Goal: Entertainment & Leisure: Browse casually

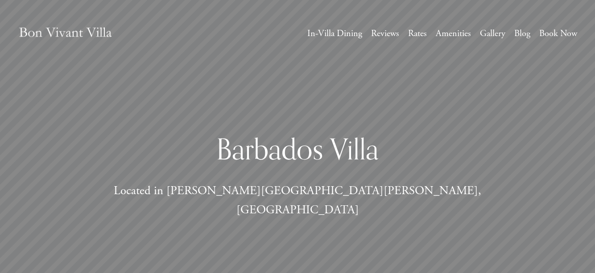
click at [487, 39] on link "Gallery" at bounding box center [492, 33] width 25 height 16
click at [489, 38] on link "Gallery" at bounding box center [492, 33] width 25 height 16
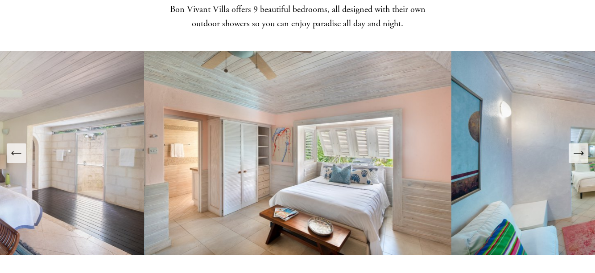
scroll to position [964, 0]
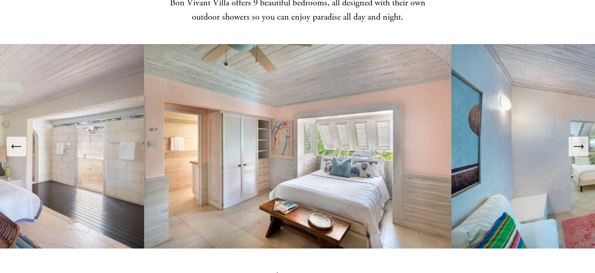
click at [578, 147] on icon "Next Slide" at bounding box center [578, 147] width 9 height 0
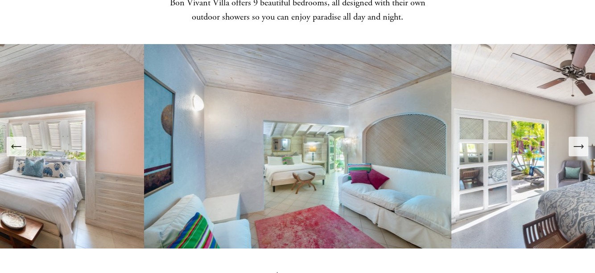
click at [578, 147] on icon "Next Slide" at bounding box center [578, 147] width 9 height 0
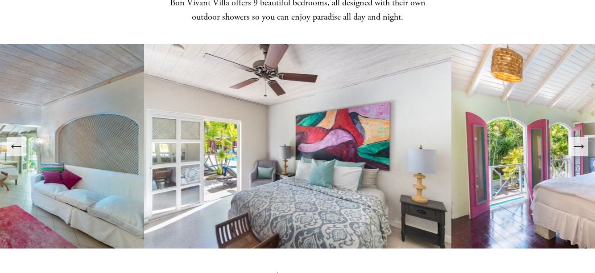
click at [578, 147] on icon "Next Slide" at bounding box center [578, 147] width 9 height 0
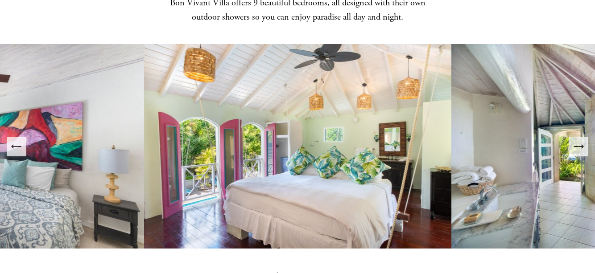
click at [578, 147] on icon "Next Slide" at bounding box center [578, 147] width 9 height 0
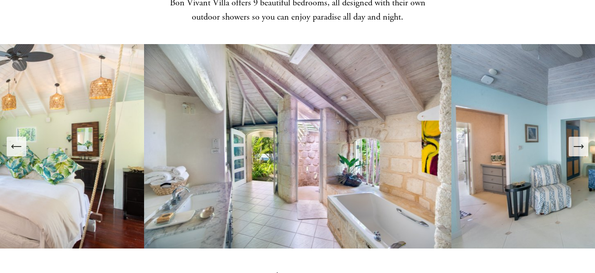
click at [578, 147] on icon "Next Slide" at bounding box center [578, 147] width 9 height 0
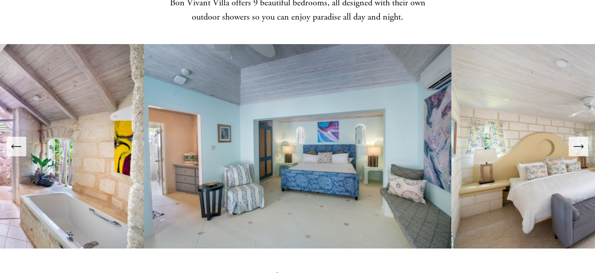
click at [578, 147] on icon "Next Slide" at bounding box center [578, 147] width 9 height 0
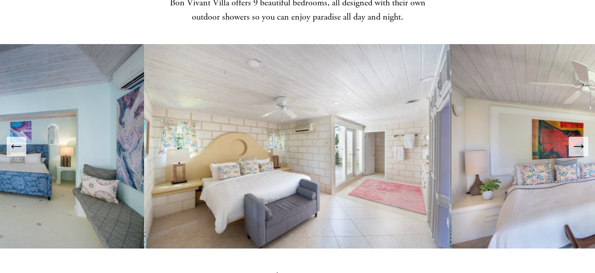
click at [15, 141] on icon "Previous Slide" at bounding box center [16, 147] width 12 height 12
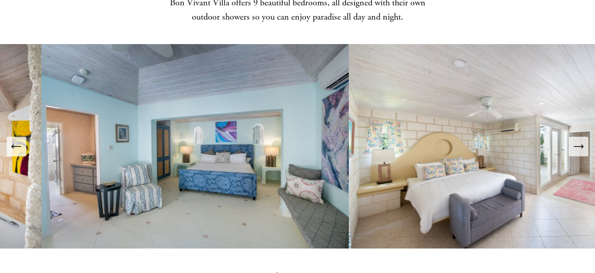
click at [15, 141] on icon "Previous Slide" at bounding box center [16, 147] width 12 height 12
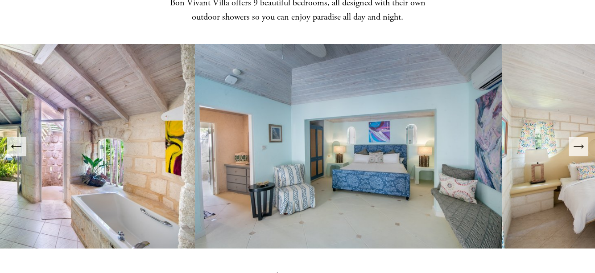
click at [15, 141] on icon "Previous Slide" at bounding box center [16, 147] width 12 height 12
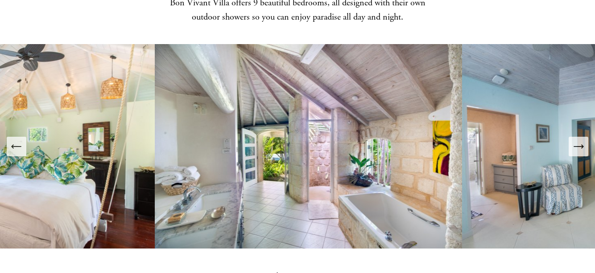
click at [15, 141] on icon "Previous Slide" at bounding box center [16, 147] width 12 height 12
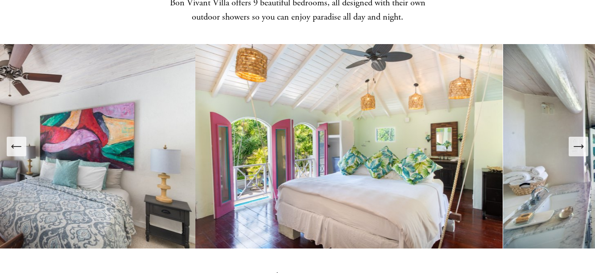
click at [15, 141] on icon "Previous Slide" at bounding box center [16, 147] width 12 height 12
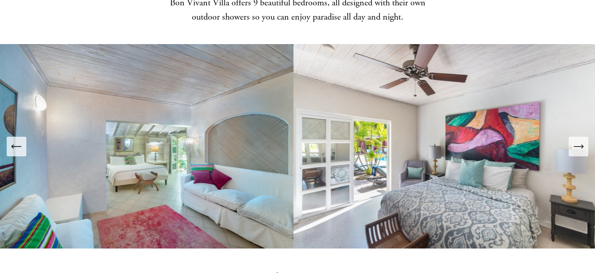
click at [15, 141] on icon "Previous Slide" at bounding box center [16, 147] width 12 height 12
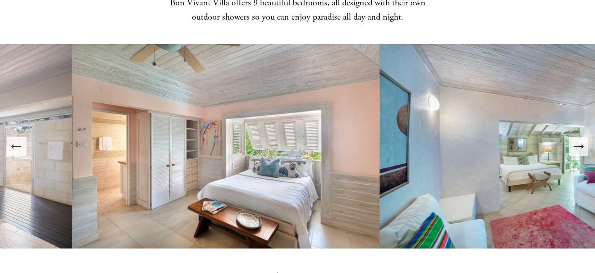
click at [15, 141] on icon "Previous Slide" at bounding box center [16, 147] width 12 height 12
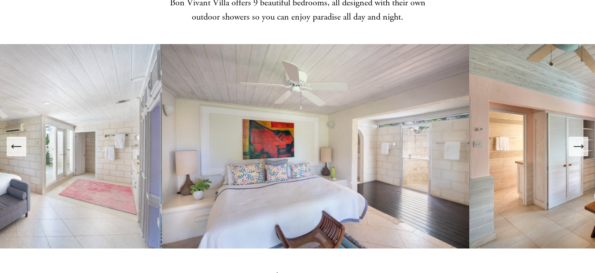
click at [15, 141] on icon "Previous Slide" at bounding box center [16, 147] width 12 height 12
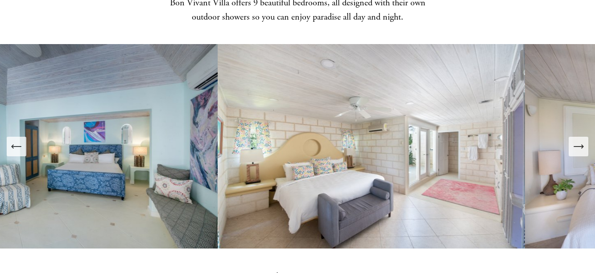
click at [15, 141] on icon "Previous Slide" at bounding box center [16, 147] width 12 height 12
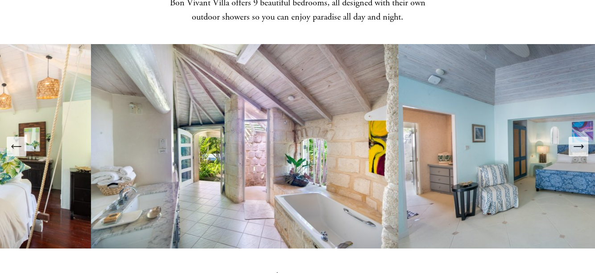
click at [15, 141] on icon "Previous Slide" at bounding box center [16, 147] width 12 height 12
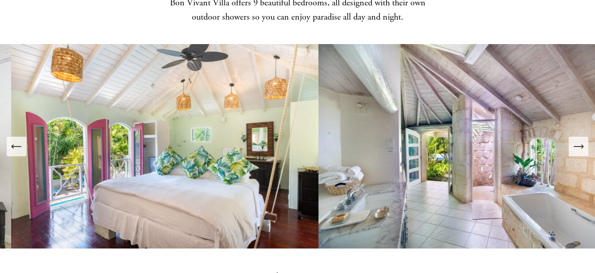
click at [15, 141] on icon "Previous Slide" at bounding box center [16, 147] width 12 height 12
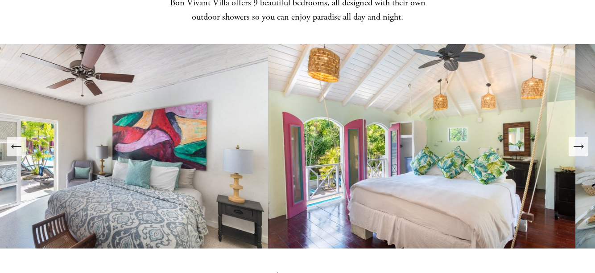
click at [15, 141] on icon "Previous Slide" at bounding box center [16, 147] width 12 height 12
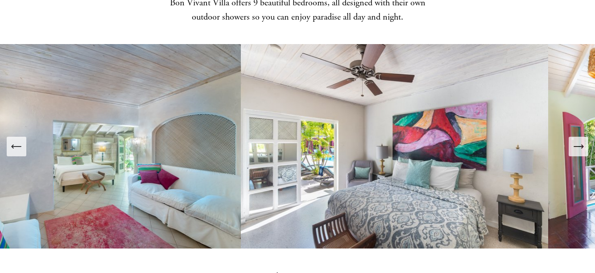
click at [15, 141] on icon "Previous Slide" at bounding box center [16, 147] width 12 height 12
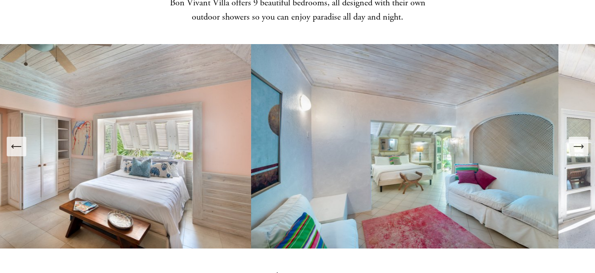
click at [15, 141] on icon "Previous Slide" at bounding box center [16, 147] width 12 height 12
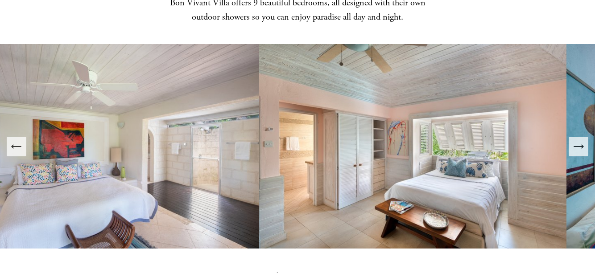
click at [15, 141] on icon "Previous Slide" at bounding box center [16, 147] width 12 height 12
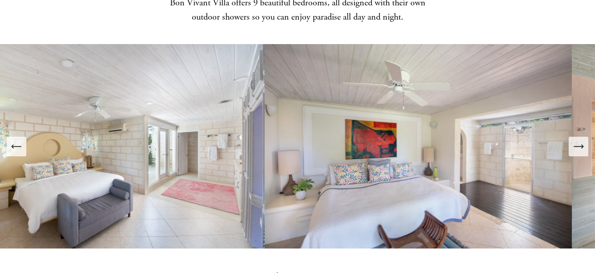
click at [15, 141] on icon "Previous Slide" at bounding box center [16, 147] width 12 height 12
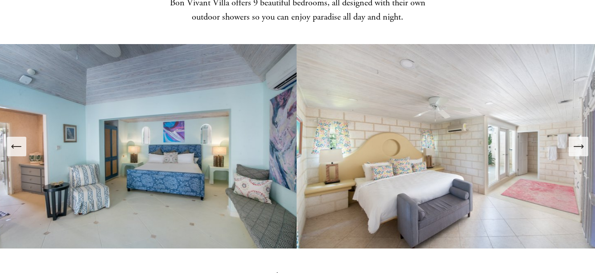
click at [15, 141] on icon "Previous Slide" at bounding box center [16, 147] width 12 height 12
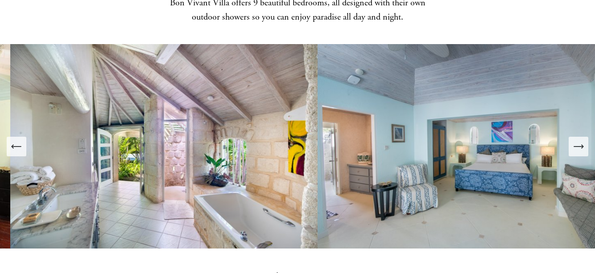
click at [15, 141] on icon "Previous Slide" at bounding box center [16, 147] width 12 height 12
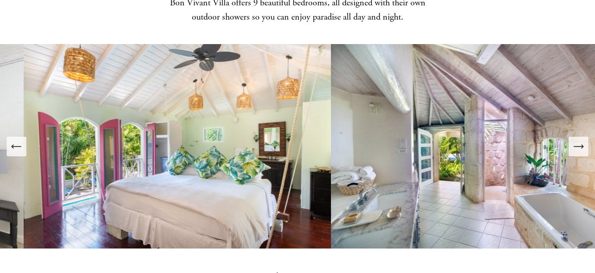
click at [15, 141] on icon "Previous Slide" at bounding box center [16, 147] width 12 height 12
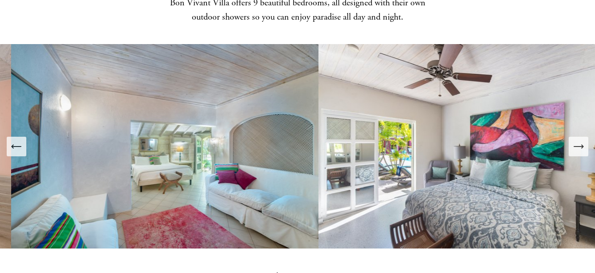
click at [15, 141] on icon "Previous Slide" at bounding box center [16, 147] width 12 height 12
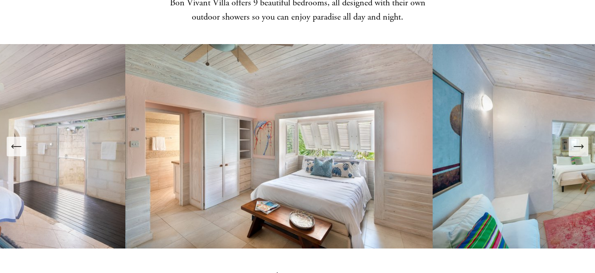
click at [15, 141] on icon "Previous Slide" at bounding box center [16, 147] width 12 height 12
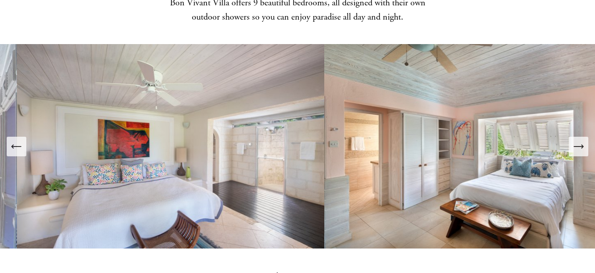
click at [15, 141] on icon "Previous Slide" at bounding box center [16, 147] width 12 height 12
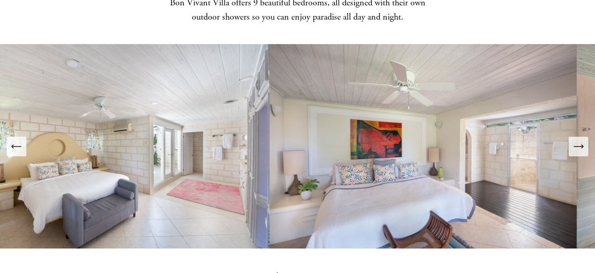
click at [15, 141] on icon "Previous Slide" at bounding box center [16, 147] width 12 height 12
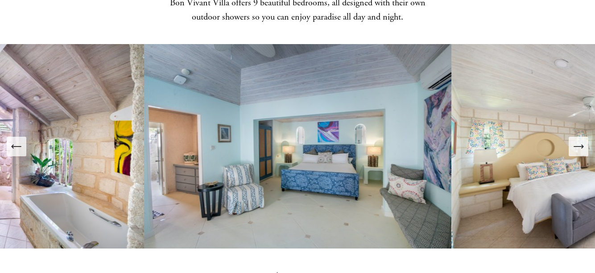
click at [15, 141] on icon "Previous Slide" at bounding box center [16, 147] width 12 height 12
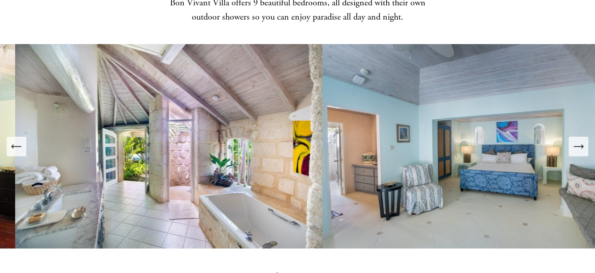
click at [15, 141] on icon "Previous Slide" at bounding box center [16, 147] width 12 height 12
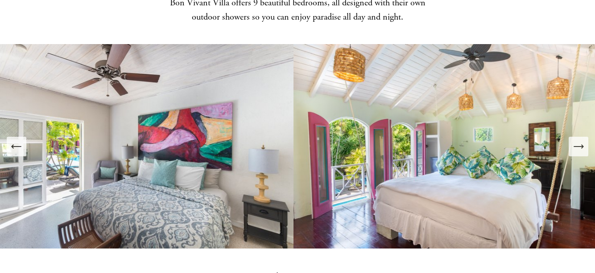
click at [15, 141] on icon "Previous Slide" at bounding box center [16, 147] width 12 height 12
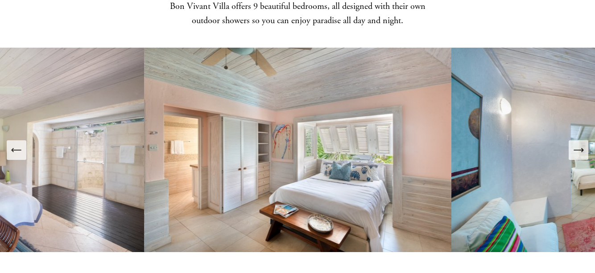
scroll to position [980, 0]
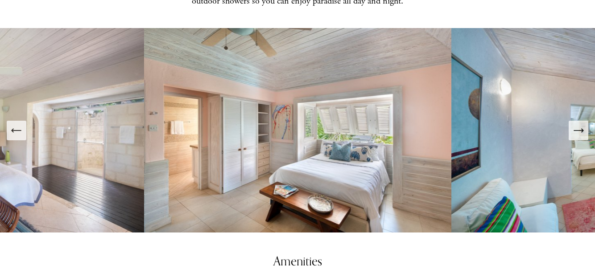
click at [578, 124] on icon "Next Slide" at bounding box center [578, 130] width 12 height 12
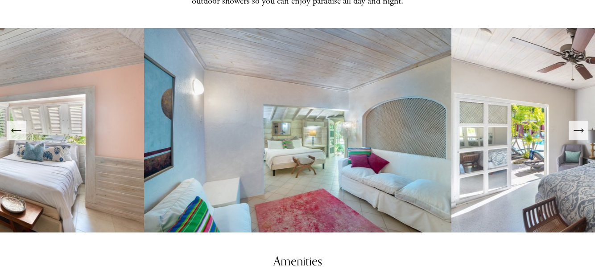
click at [578, 124] on icon "Next Slide" at bounding box center [578, 130] width 12 height 12
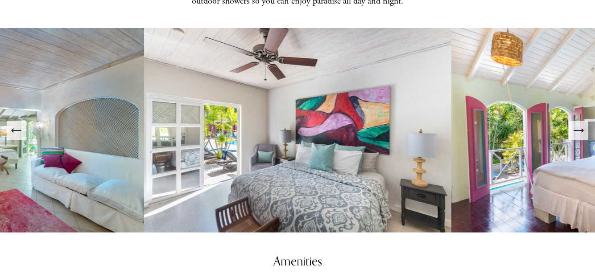
click at [578, 124] on icon "Next Slide" at bounding box center [578, 130] width 12 height 12
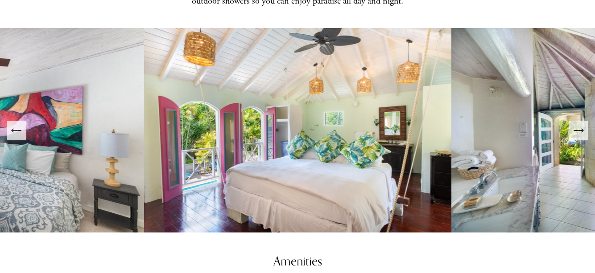
click at [578, 124] on icon "Next Slide" at bounding box center [578, 130] width 12 height 12
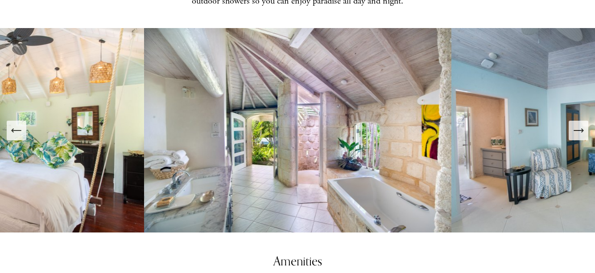
click at [578, 124] on icon "Next Slide" at bounding box center [578, 130] width 12 height 12
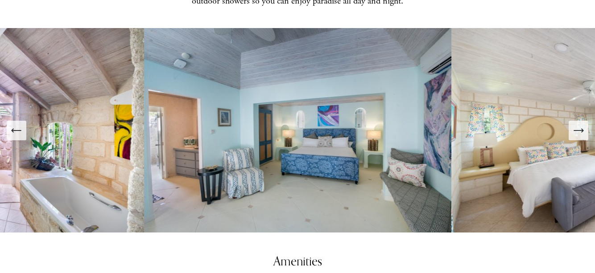
click at [21, 124] on icon "Previous Slide" at bounding box center [16, 130] width 12 height 12
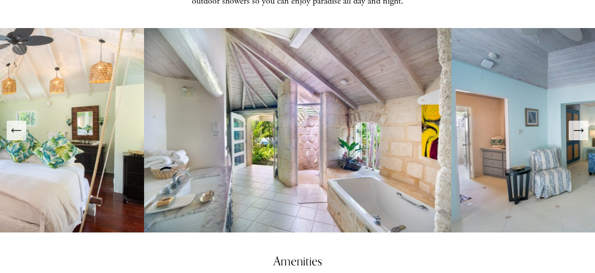
click at [577, 124] on icon "Next Slide" at bounding box center [578, 130] width 12 height 12
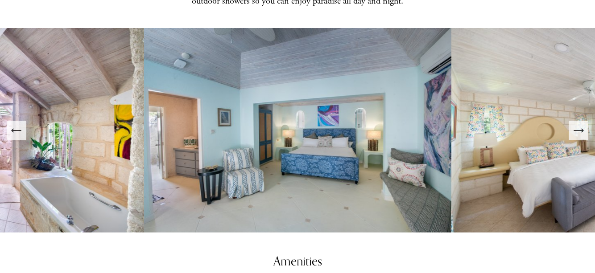
click at [577, 124] on icon "Next Slide" at bounding box center [578, 130] width 12 height 12
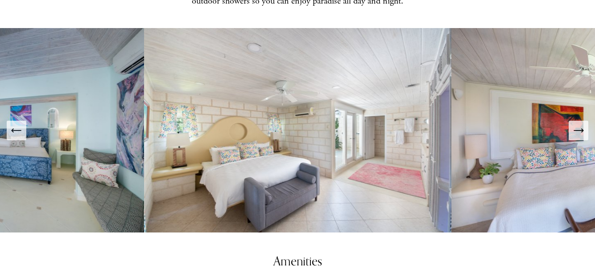
click at [577, 124] on icon "Next Slide" at bounding box center [578, 130] width 12 height 12
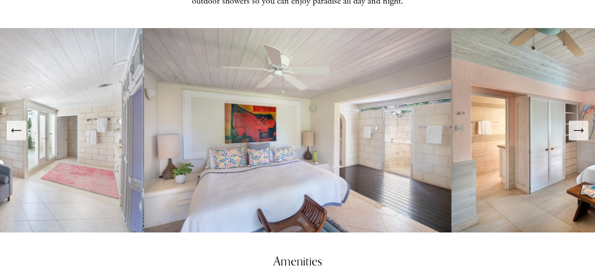
click at [577, 124] on icon "Next Slide" at bounding box center [578, 130] width 12 height 12
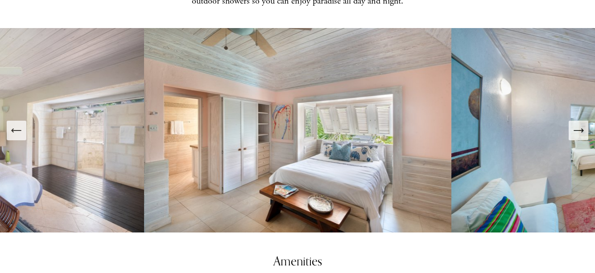
click at [577, 124] on icon "Next Slide" at bounding box center [578, 130] width 12 height 12
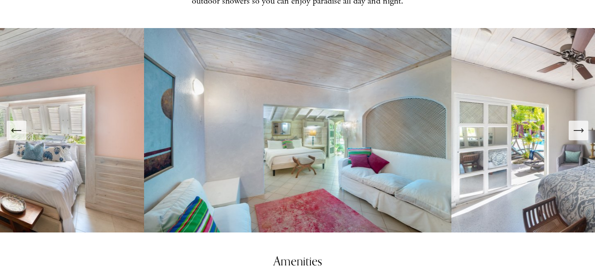
click at [577, 124] on icon "Next Slide" at bounding box center [578, 130] width 12 height 12
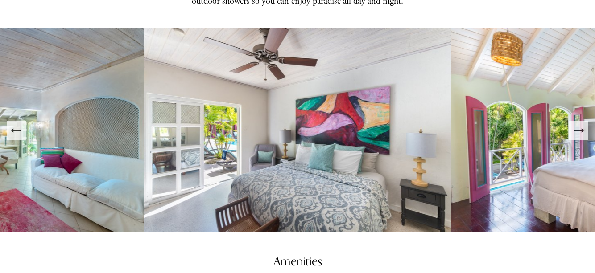
click at [577, 124] on icon "Next Slide" at bounding box center [578, 130] width 12 height 12
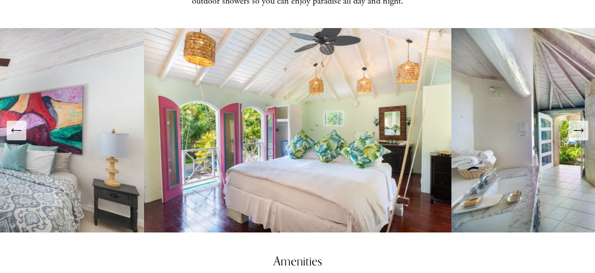
click at [577, 124] on icon "Next Slide" at bounding box center [578, 130] width 12 height 12
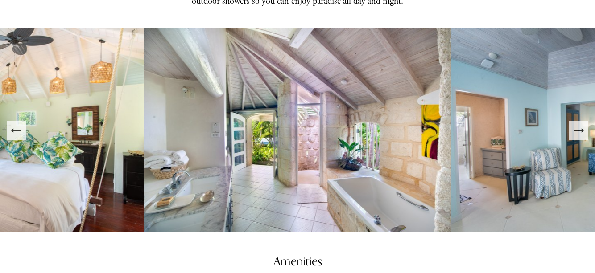
click at [580, 124] on icon "Next Slide" at bounding box center [578, 130] width 12 height 12
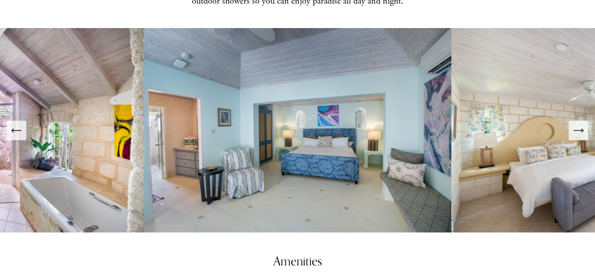
click at [18, 124] on icon "Previous Slide" at bounding box center [16, 130] width 12 height 12
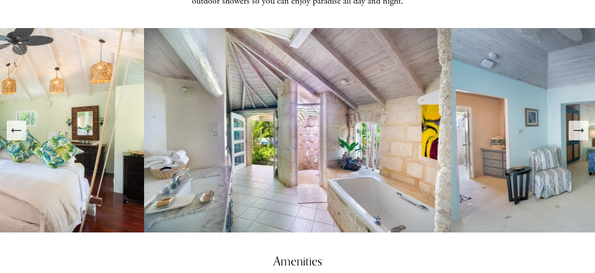
click at [319, 130] on img at bounding box center [297, 130] width 307 height 205
click at [582, 129] on icon "Next Slide" at bounding box center [583, 131] width 2 height 4
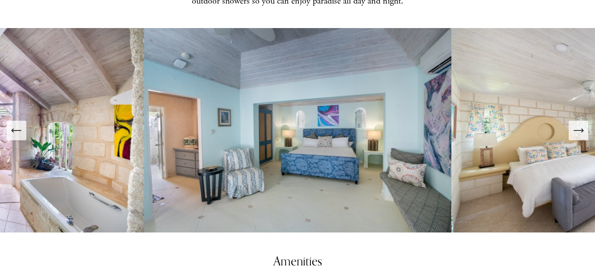
click at [582, 129] on icon "Next Slide" at bounding box center [583, 131] width 2 height 4
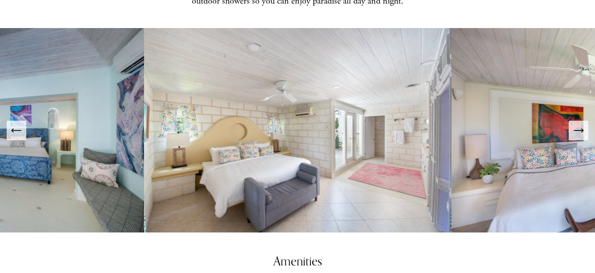
click at [582, 129] on icon "Next Slide" at bounding box center [583, 131] width 2 height 4
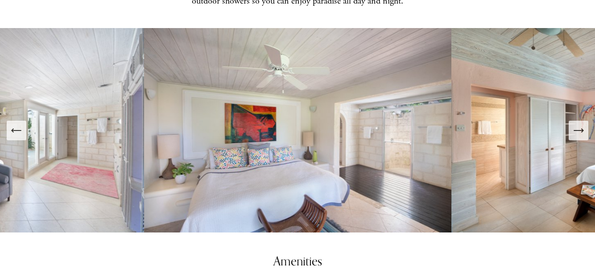
click at [582, 129] on icon "Next Slide" at bounding box center [583, 131] width 2 height 4
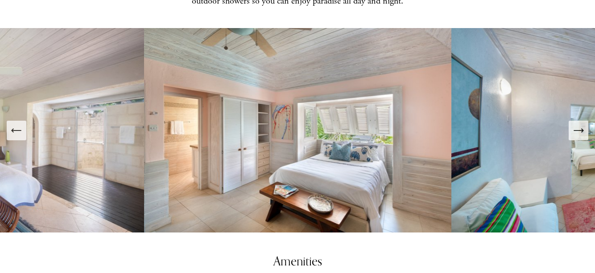
click at [582, 129] on icon "Next Slide" at bounding box center [583, 131] width 2 height 4
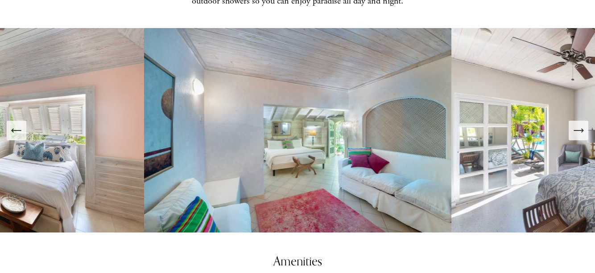
click at [582, 129] on icon "Next Slide" at bounding box center [583, 131] width 2 height 4
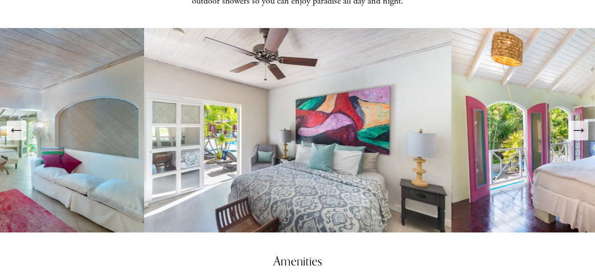
click at [582, 129] on icon "Next Slide" at bounding box center [583, 131] width 2 height 4
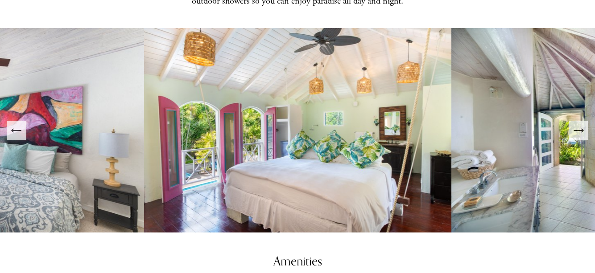
click at [582, 129] on icon "Next Slide" at bounding box center [583, 131] width 2 height 4
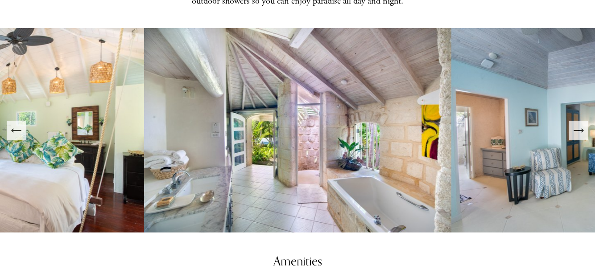
click at [582, 129] on icon "Next Slide" at bounding box center [583, 131] width 2 height 4
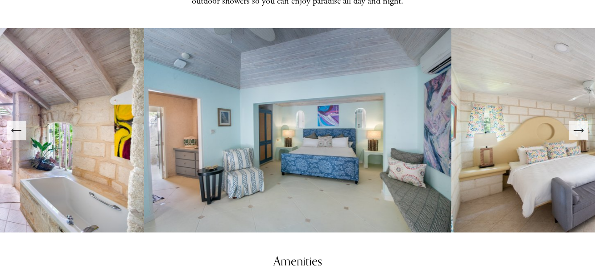
click at [21, 124] on icon "Previous Slide" at bounding box center [16, 130] width 12 height 12
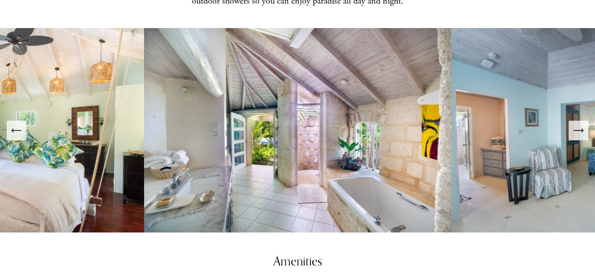
click at [579, 124] on icon "Next Slide" at bounding box center [578, 130] width 12 height 12
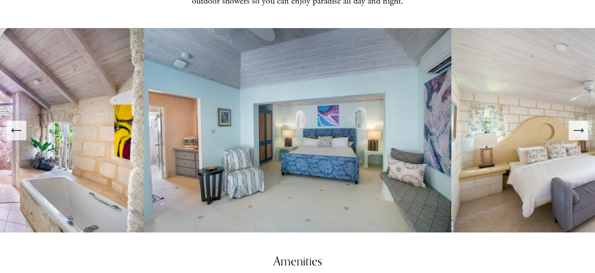
click at [579, 124] on icon "Next Slide" at bounding box center [578, 130] width 12 height 12
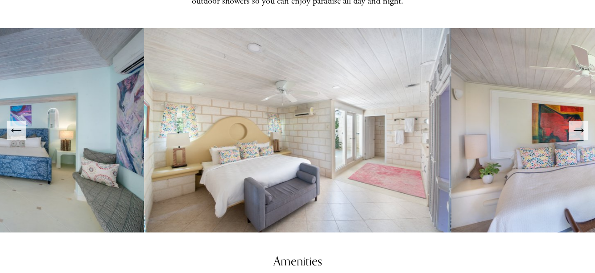
click at [579, 124] on icon "Next Slide" at bounding box center [578, 130] width 12 height 12
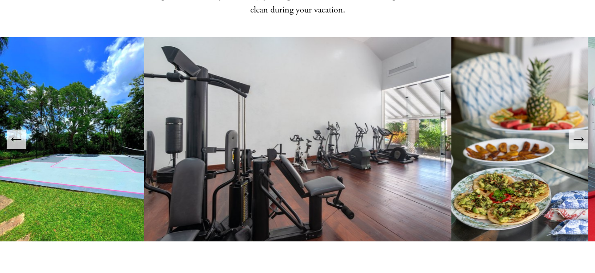
scroll to position [1310, 0]
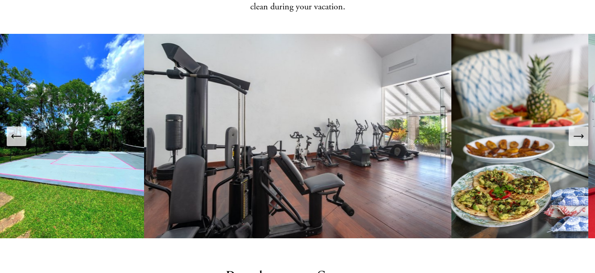
click at [581, 133] on icon "Next Slide" at bounding box center [578, 136] width 12 height 12
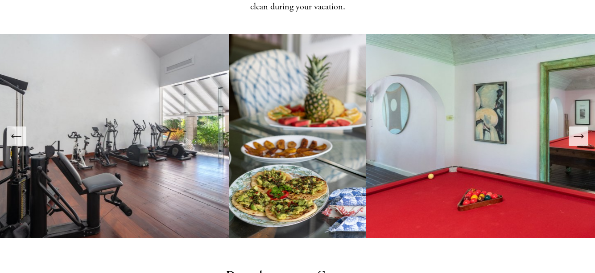
click at [581, 133] on icon "Next Slide" at bounding box center [578, 136] width 12 height 12
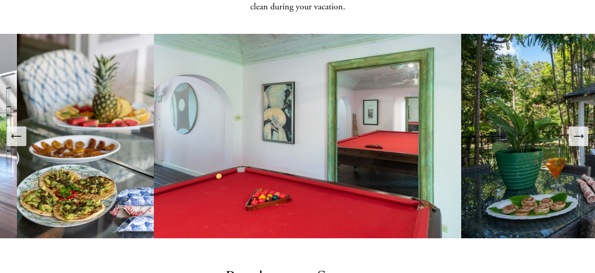
click at [581, 133] on icon "Next Slide" at bounding box center [578, 136] width 12 height 12
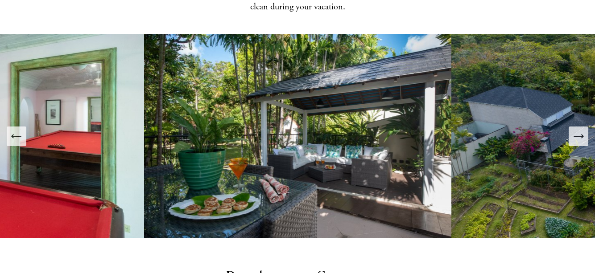
click at [581, 133] on icon "Next Slide" at bounding box center [578, 136] width 12 height 12
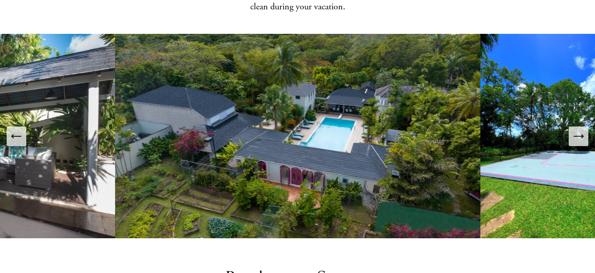
click at [581, 133] on icon "Next Slide" at bounding box center [578, 136] width 12 height 12
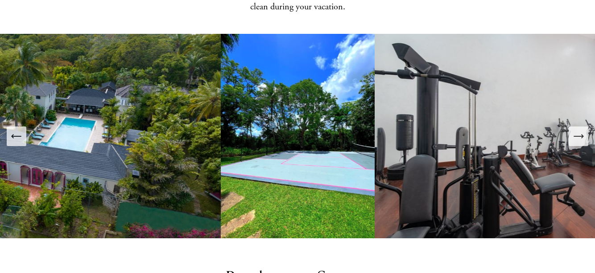
click at [581, 133] on icon "Next Slide" at bounding box center [578, 136] width 12 height 12
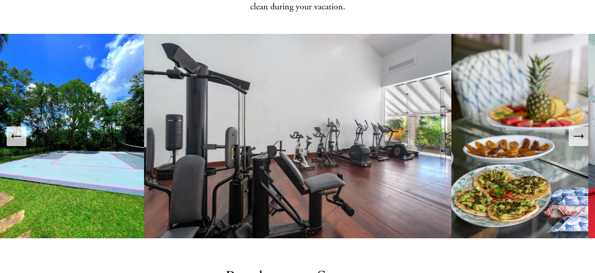
click at [581, 133] on icon "Next Slide" at bounding box center [578, 136] width 12 height 12
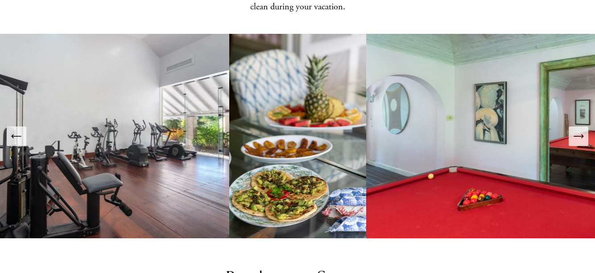
click at [581, 133] on icon "Next Slide" at bounding box center [578, 136] width 12 height 12
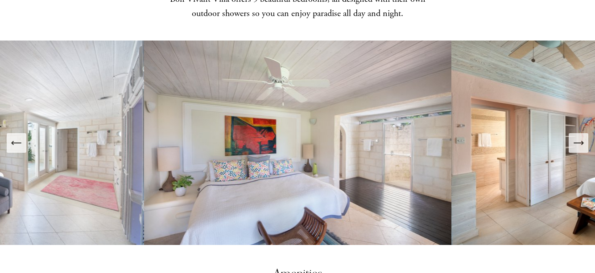
scroll to position [964, 0]
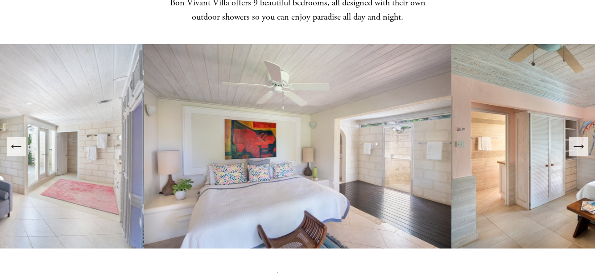
click at [580, 141] on icon "Next Slide" at bounding box center [578, 147] width 12 height 12
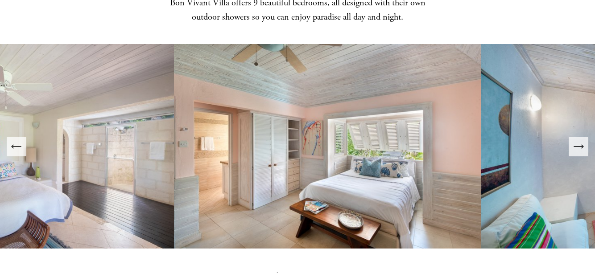
click at [580, 141] on icon "Next Slide" at bounding box center [578, 147] width 12 height 12
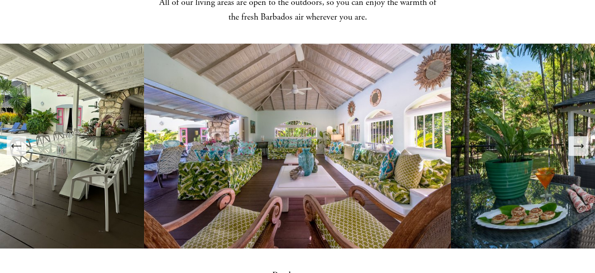
scroll to position [654, 0]
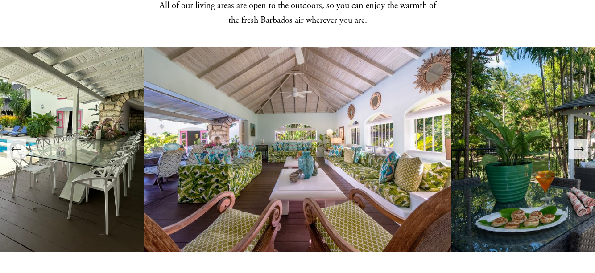
click at [580, 144] on icon "Next Slide" at bounding box center [578, 149] width 12 height 12
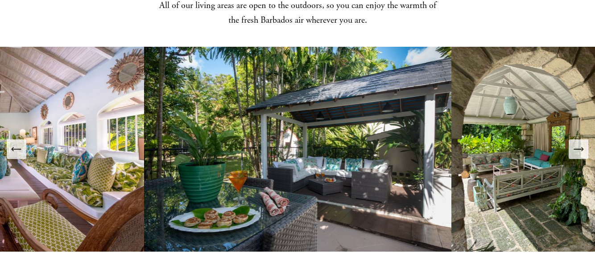
click at [580, 144] on icon "Next Slide" at bounding box center [578, 149] width 12 height 12
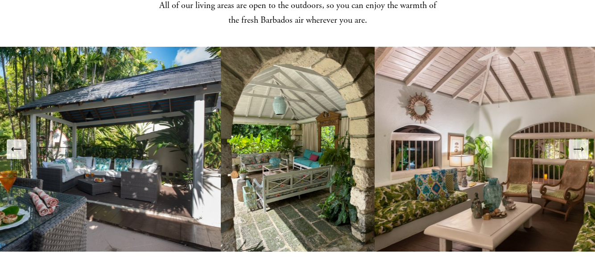
click at [580, 143] on icon "Next Slide" at bounding box center [578, 149] width 12 height 12
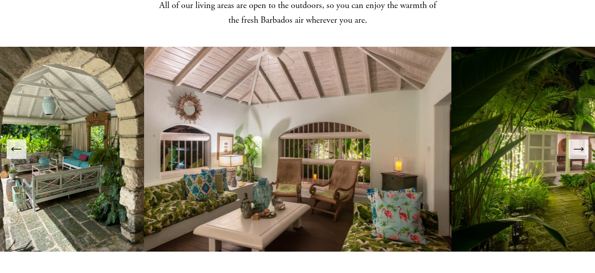
click at [580, 143] on icon "Next Slide" at bounding box center [578, 149] width 12 height 12
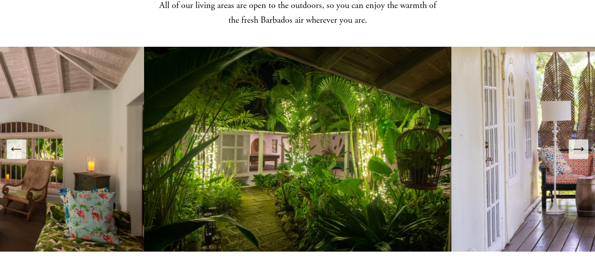
click at [580, 143] on icon "Next Slide" at bounding box center [578, 149] width 12 height 12
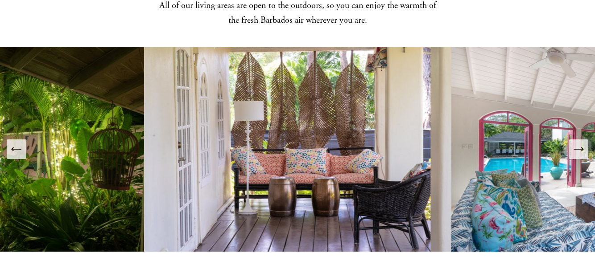
click at [580, 143] on icon "Next Slide" at bounding box center [578, 149] width 12 height 12
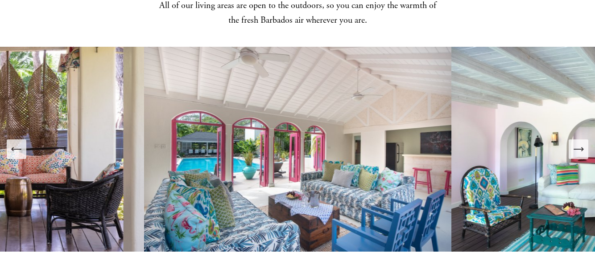
click at [576, 143] on icon "Next Slide" at bounding box center [578, 149] width 12 height 12
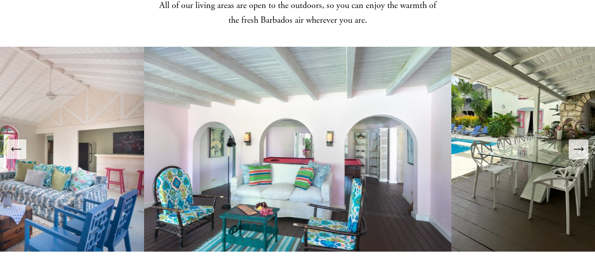
click at [581, 143] on icon "Next Slide" at bounding box center [578, 149] width 12 height 12
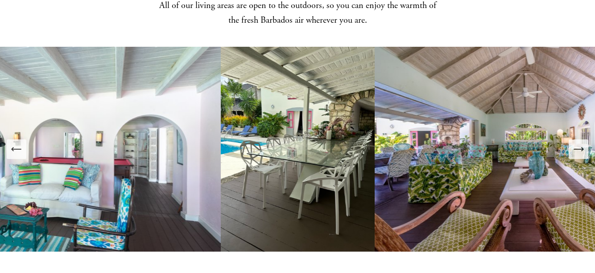
click at [581, 143] on icon "Next Slide" at bounding box center [578, 149] width 12 height 12
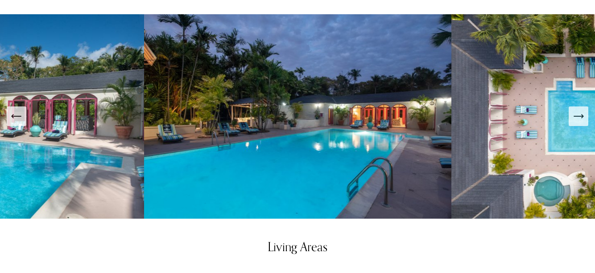
scroll to position [369, 0]
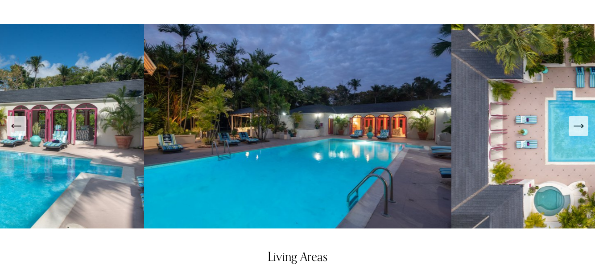
click at [580, 126] on icon "Next Slide" at bounding box center [578, 126] width 9 height 0
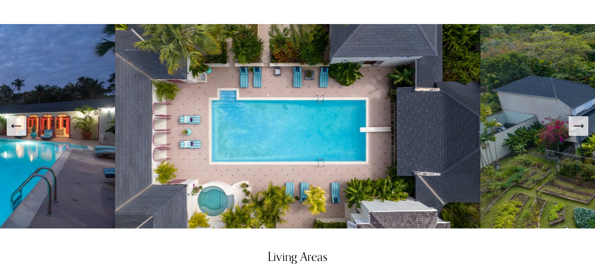
click at [580, 126] on icon "Next Slide" at bounding box center [578, 126] width 9 height 0
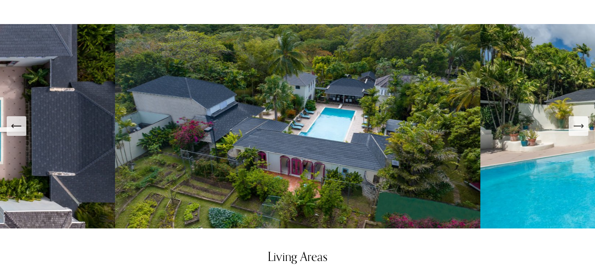
click at [580, 126] on icon "Next Slide" at bounding box center [578, 126] width 9 height 0
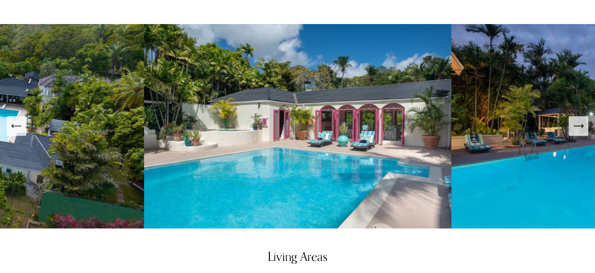
click at [580, 126] on icon "Next Slide" at bounding box center [578, 126] width 9 height 0
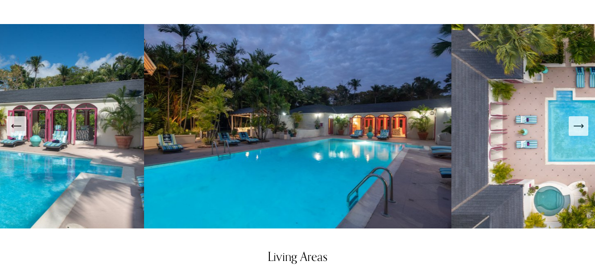
click at [580, 126] on icon "Next Slide" at bounding box center [578, 126] width 9 height 0
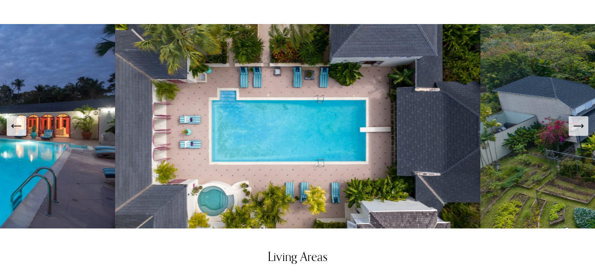
click at [580, 126] on icon "Next Slide" at bounding box center [578, 126] width 9 height 0
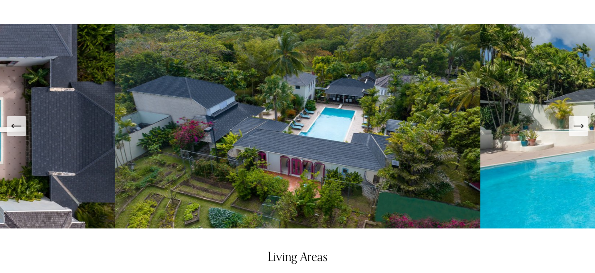
click at [580, 126] on icon "Next Slide" at bounding box center [578, 126] width 9 height 0
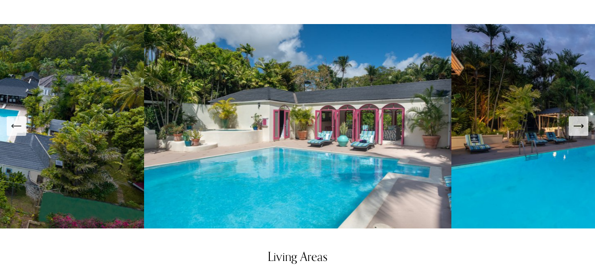
click at [580, 126] on icon "Next Slide" at bounding box center [578, 126] width 9 height 0
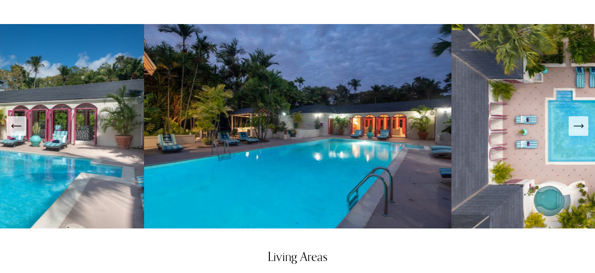
click at [581, 120] on icon "Next Slide" at bounding box center [578, 126] width 12 height 12
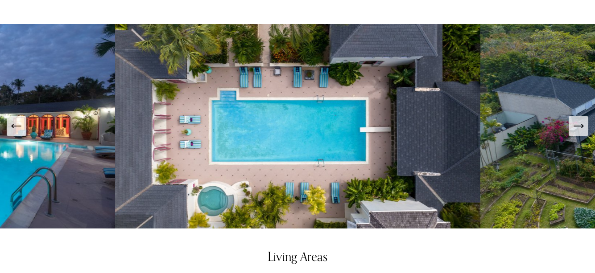
click at [581, 120] on icon "Next Slide" at bounding box center [578, 126] width 12 height 12
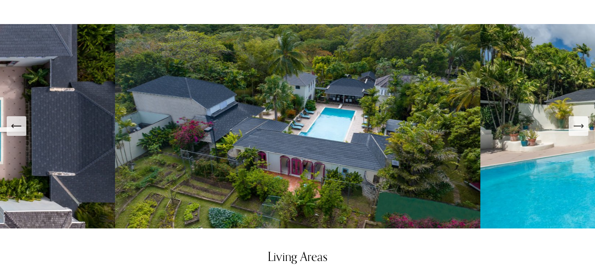
click at [581, 120] on icon "Next Slide" at bounding box center [578, 126] width 12 height 12
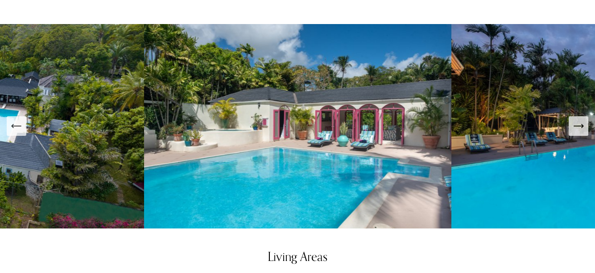
click at [17, 120] on icon "Previous Slide" at bounding box center [16, 126] width 12 height 12
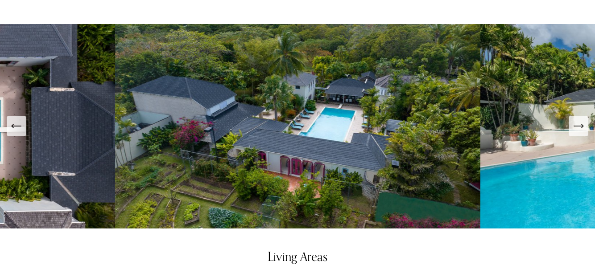
click at [17, 120] on icon "Previous Slide" at bounding box center [16, 126] width 12 height 12
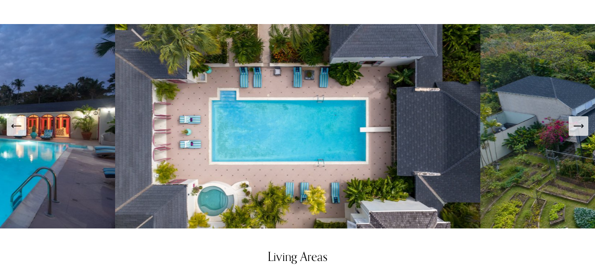
click at [17, 120] on icon "Previous Slide" at bounding box center [16, 126] width 12 height 12
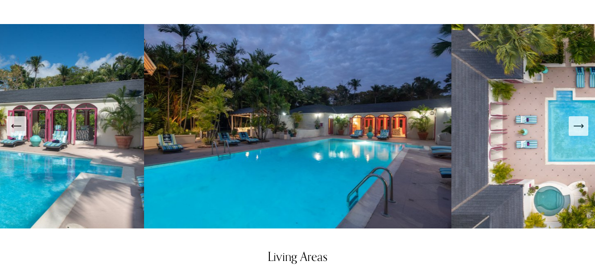
click at [17, 120] on icon "Previous Slide" at bounding box center [16, 126] width 12 height 12
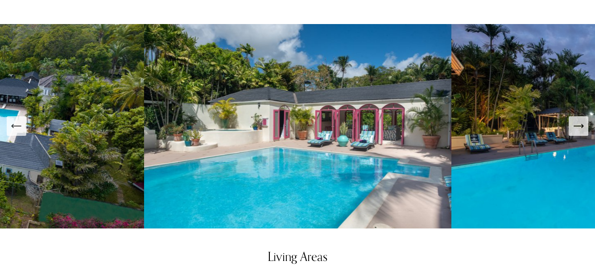
click at [20, 120] on icon "Previous Slide" at bounding box center [16, 126] width 12 height 12
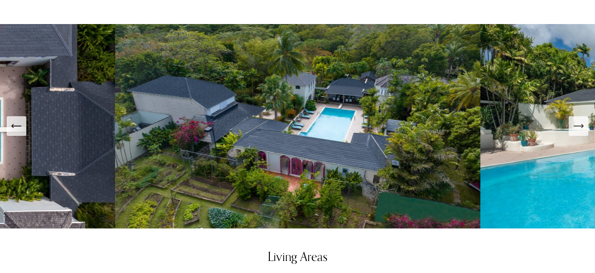
click at [20, 120] on icon "Previous Slide" at bounding box center [16, 126] width 12 height 12
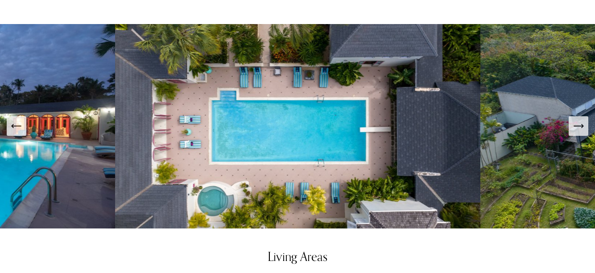
click at [20, 120] on icon "Previous Slide" at bounding box center [16, 126] width 12 height 12
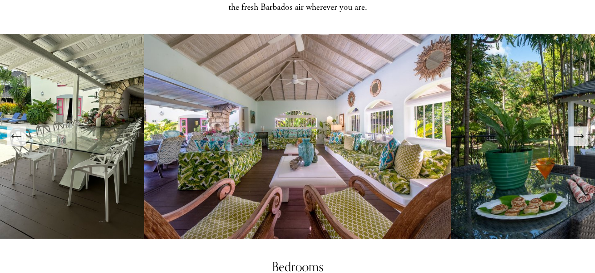
scroll to position [673, 0]
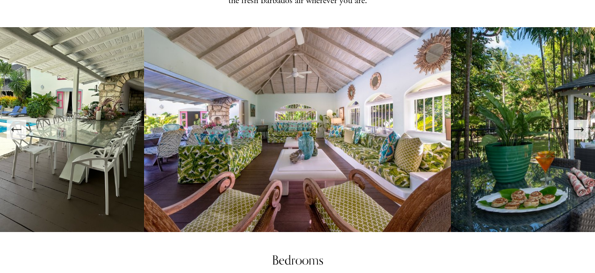
click at [370, 166] on img at bounding box center [297, 129] width 307 height 205
click at [580, 124] on icon "Next Slide" at bounding box center [578, 130] width 12 height 12
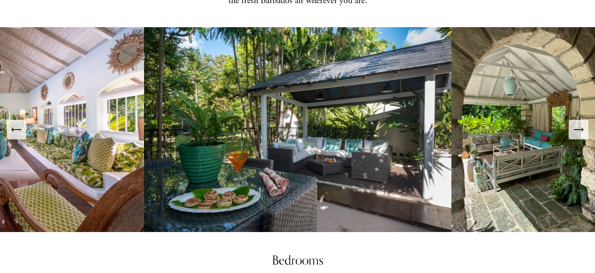
click at [580, 124] on icon "Next Slide" at bounding box center [578, 130] width 12 height 12
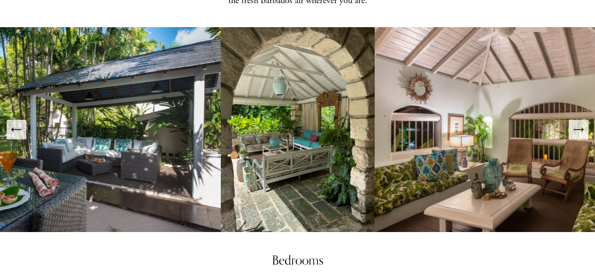
click at [580, 124] on icon "Next Slide" at bounding box center [578, 130] width 12 height 12
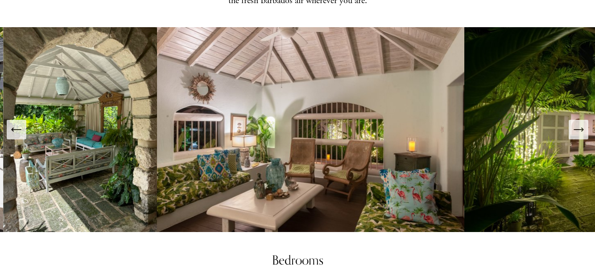
click at [580, 124] on icon "Next Slide" at bounding box center [578, 130] width 12 height 12
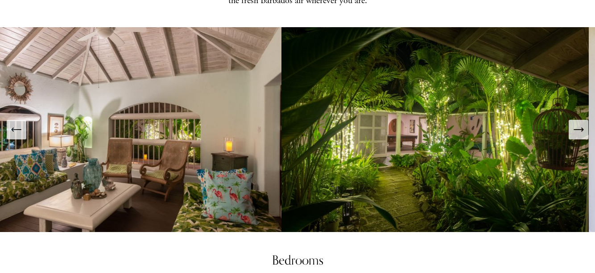
click at [580, 124] on icon "Next Slide" at bounding box center [578, 130] width 12 height 12
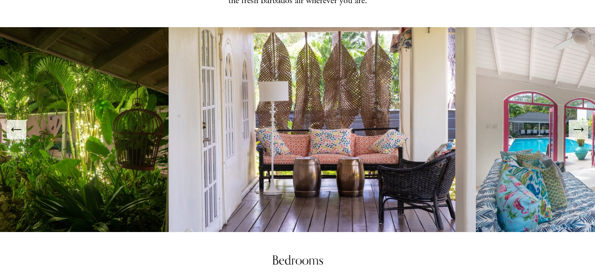
click at [580, 124] on icon "Next Slide" at bounding box center [578, 130] width 12 height 12
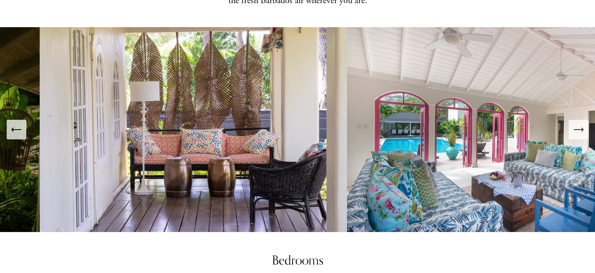
click at [580, 124] on icon "Next Slide" at bounding box center [578, 130] width 12 height 12
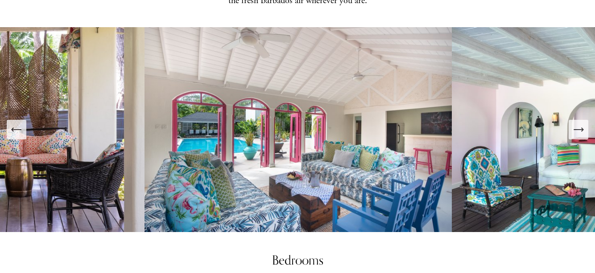
click at [580, 124] on icon "Next Slide" at bounding box center [578, 130] width 12 height 12
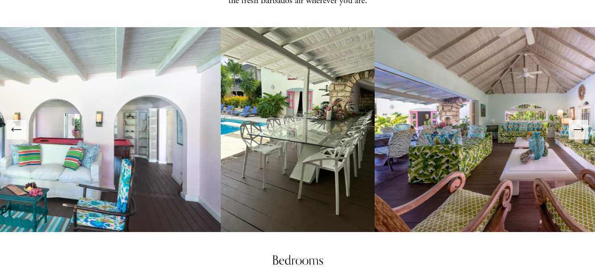
click at [580, 124] on icon "Next Slide" at bounding box center [578, 130] width 12 height 12
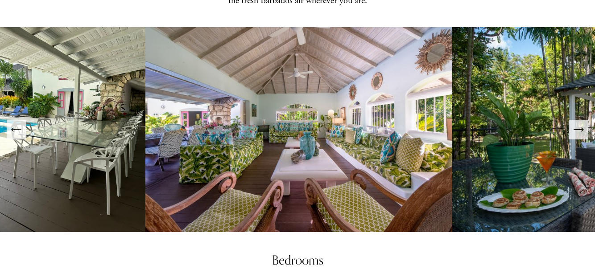
click at [580, 124] on icon "Next Slide" at bounding box center [578, 130] width 12 height 12
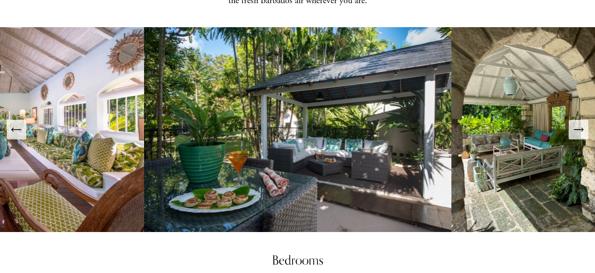
click at [580, 124] on icon "Next Slide" at bounding box center [578, 130] width 12 height 12
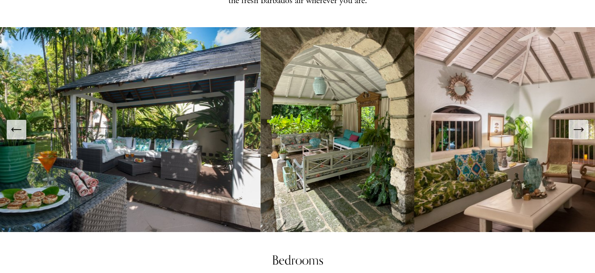
click at [580, 124] on icon "Next Slide" at bounding box center [578, 130] width 12 height 12
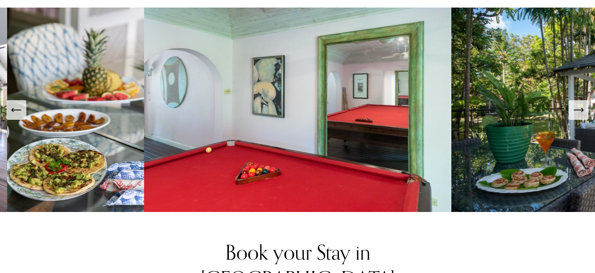
scroll to position [1339, 0]
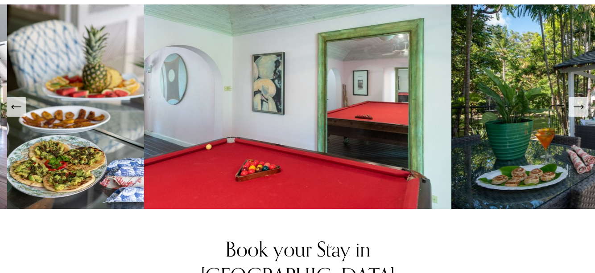
click at [578, 104] on icon "Next Slide" at bounding box center [578, 107] width 12 height 12
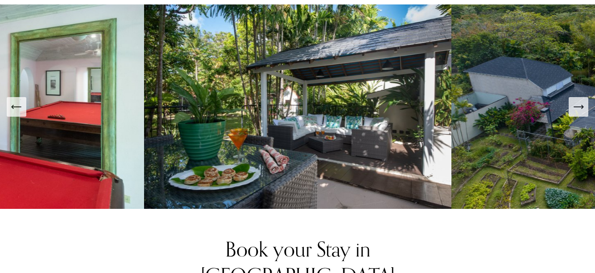
click at [580, 101] on icon "Next Slide" at bounding box center [578, 107] width 12 height 12
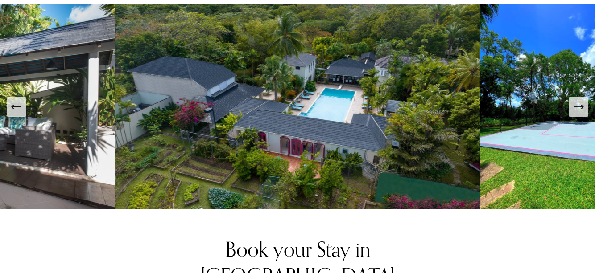
click at [580, 101] on icon "Next Slide" at bounding box center [578, 107] width 12 height 12
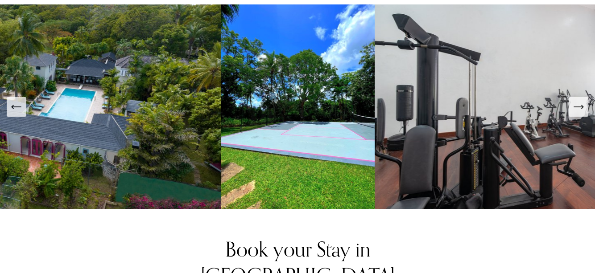
click at [581, 101] on icon "Next Slide" at bounding box center [578, 107] width 12 height 12
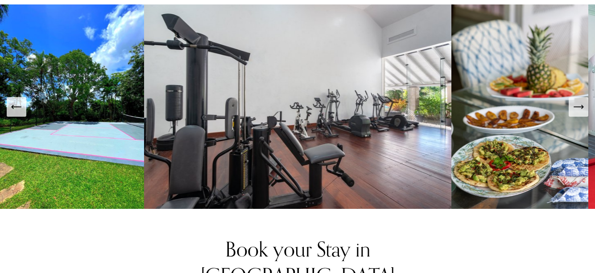
click at [581, 101] on icon "Next Slide" at bounding box center [578, 107] width 12 height 12
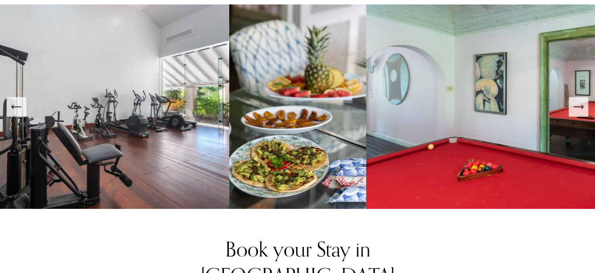
click at [581, 101] on icon "Next Slide" at bounding box center [578, 107] width 12 height 12
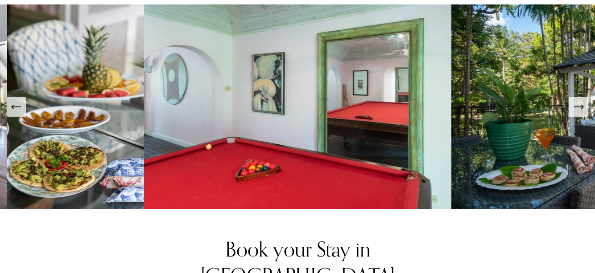
click at [581, 101] on icon "Next Slide" at bounding box center [578, 107] width 12 height 12
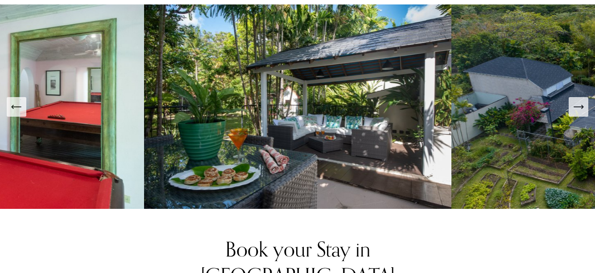
click at [581, 101] on icon "Next Slide" at bounding box center [578, 107] width 12 height 12
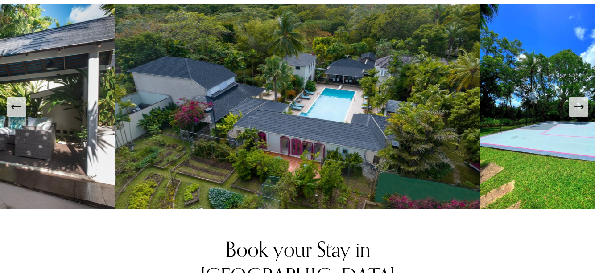
click at [581, 101] on icon "Next Slide" at bounding box center [578, 107] width 12 height 12
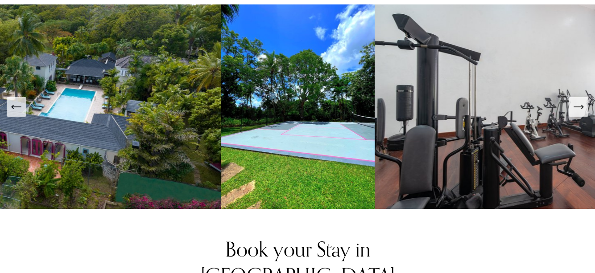
click at [581, 101] on icon "Next Slide" at bounding box center [578, 107] width 12 height 12
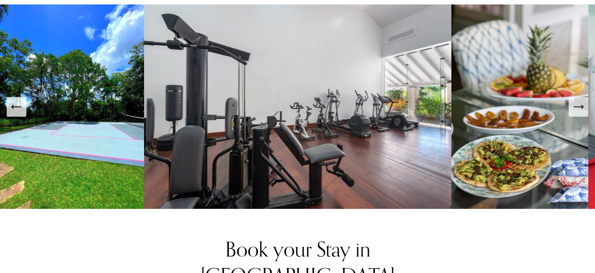
click at [17, 107] on icon "Previous Slide" at bounding box center [16, 107] width 9 height 0
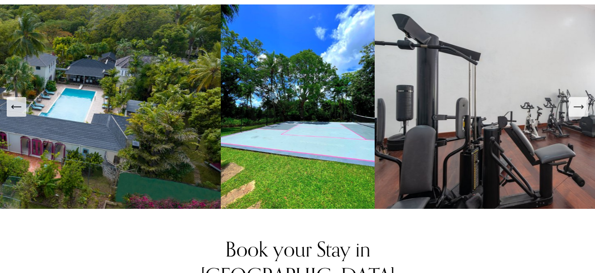
click at [580, 101] on icon "Next Slide" at bounding box center [578, 107] width 12 height 12
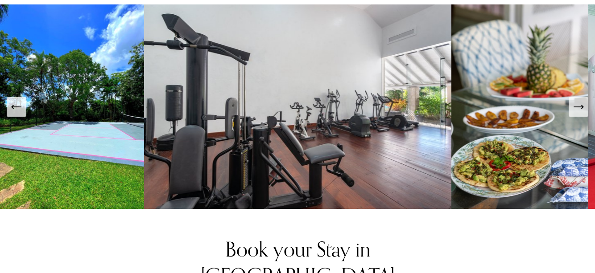
click at [580, 101] on icon "Next Slide" at bounding box center [578, 107] width 12 height 12
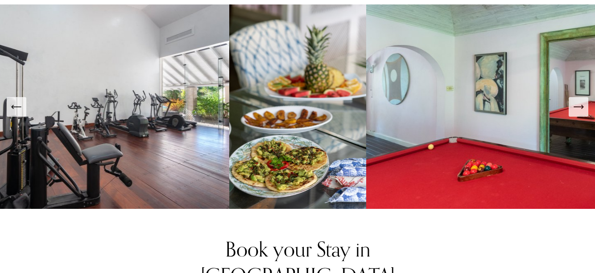
click at [580, 101] on icon "Next Slide" at bounding box center [578, 107] width 12 height 12
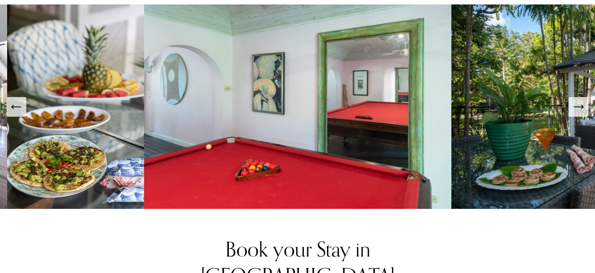
click at [580, 101] on icon "Next Slide" at bounding box center [578, 107] width 12 height 12
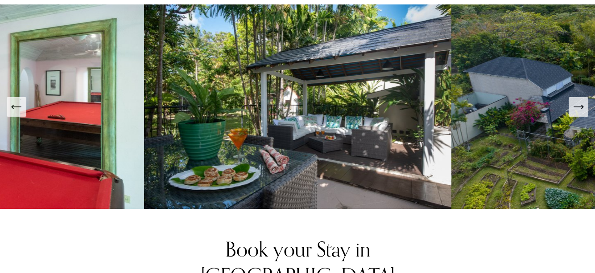
click at [580, 101] on icon "Next Slide" at bounding box center [578, 107] width 12 height 12
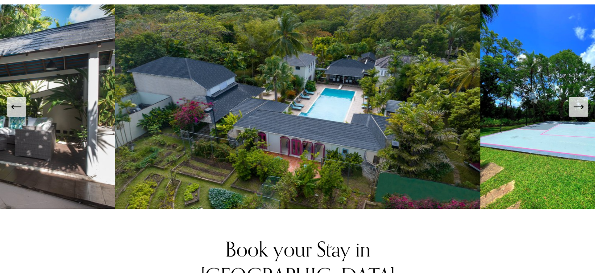
click at [580, 101] on icon "Next Slide" at bounding box center [578, 107] width 12 height 12
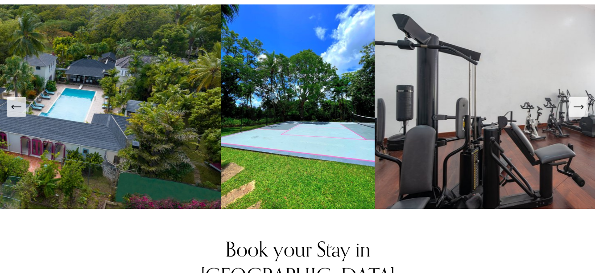
click at [580, 107] on icon "Next Slide" at bounding box center [578, 107] width 9 height 0
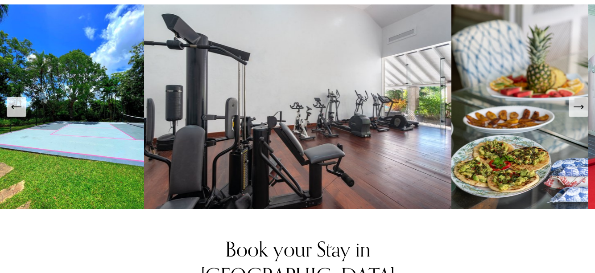
click at [580, 107] on icon "Next Slide" at bounding box center [578, 107] width 9 height 0
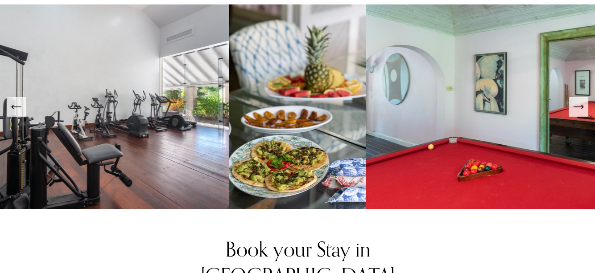
click at [580, 107] on icon "Next Slide" at bounding box center [578, 107] width 9 height 0
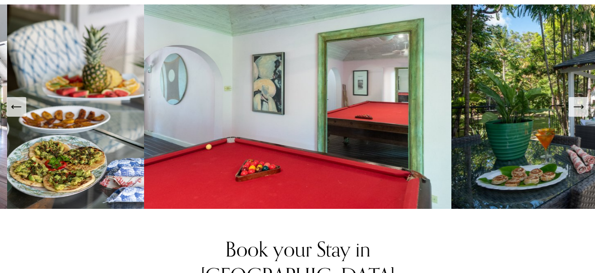
click at [580, 107] on icon "Next Slide" at bounding box center [578, 107] width 9 height 0
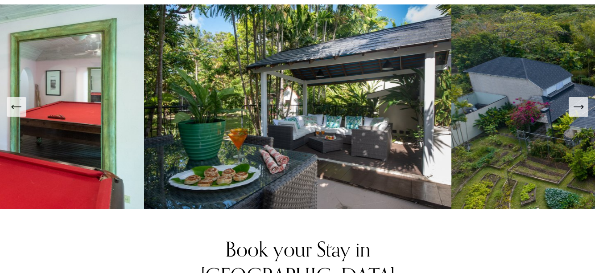
click at [580, 107] on icon "Next Slide" at bounding box center [578, 107] width 9 height 0
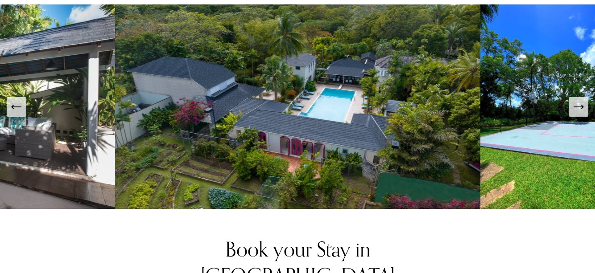
click at [580, 107] on icon "Next Slide" at bounding box center [578, 107] width 9 height 0
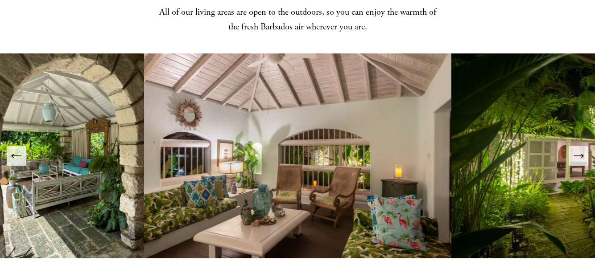
scroll to position [650, 0]
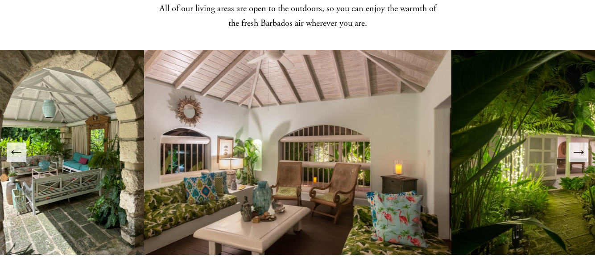
click at [313, 174] on img at bounding box center [297, 152] width 307 height 205
click at [579, 153] on icon "Next Slide" at bounding box center [578, 153] width 9 height 0
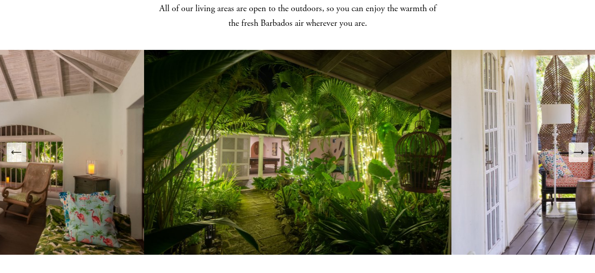
click at [579, 153] on icon "Next Slide" at bounding box center [578, 153] width 9 height 0
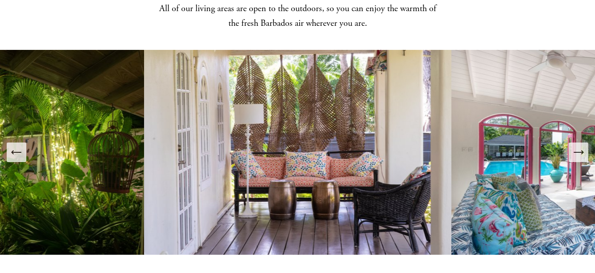
click at [579, 153] on icon "Next Slide" at bounding box center [578, 153] width 9 height 0
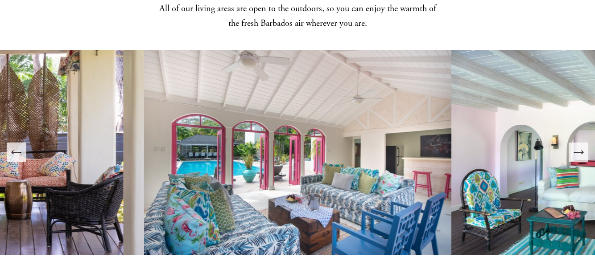
click at [579, 153] on icon "Next Slide" at bounding box center [578, 153] width 9 height 0
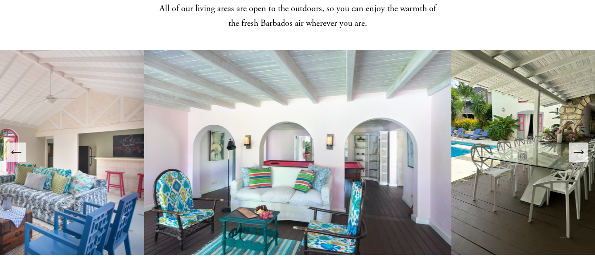
click at [579, 153] on icon "Next Slide" at bounding box center [578, 153] width 9 height 0
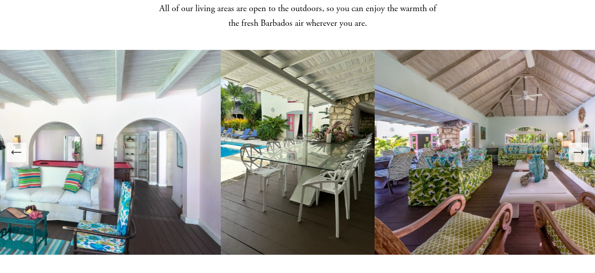
click at [579, 153] on icon "Next Slide" at bounding box center [578, 153] width 9 height 0
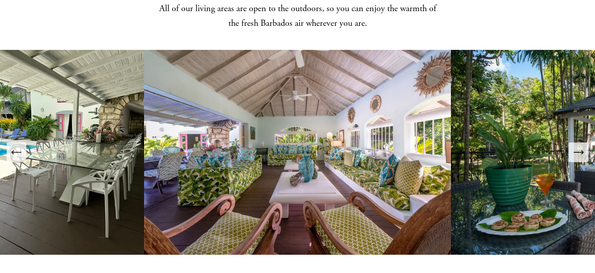
click at [579, 153] on icon "Next Slide" at bounding box center [578, 153] width 9 height 0
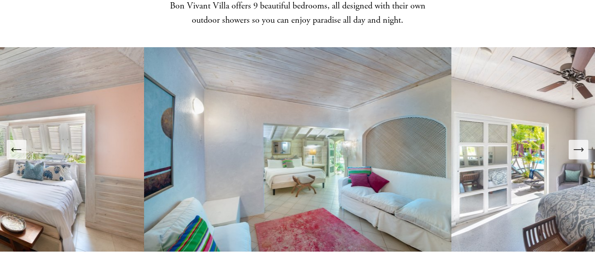
scroll to position [977, 0]
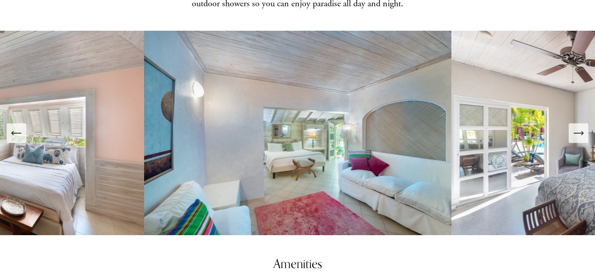
click at [579, 127] on icon "Next Slide" at bounding box center [578, 133] width 12 height 12
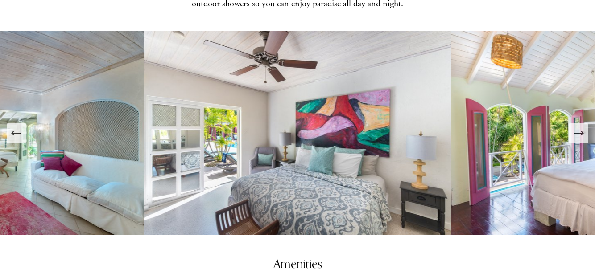
click at [579, 127] on icon "Next Slide" at bounding box center [578, 133] width 12 height 12
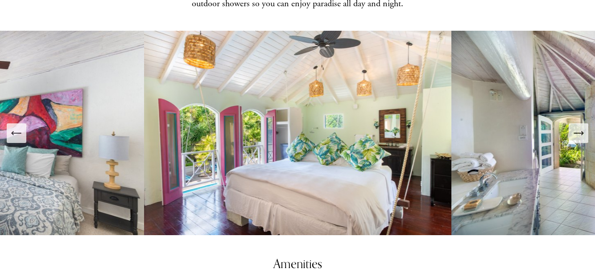
click at [579, 127] on icon "Next Slide" at bounding box center [578, 133] width 12 height 12
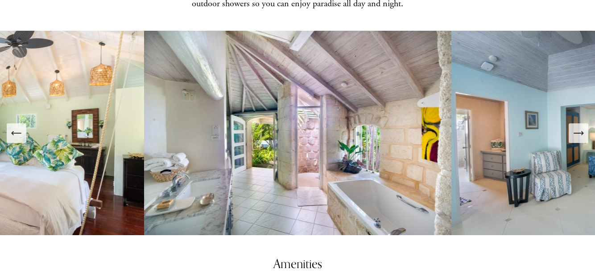
click at [579, 127] on icon "Next Slide" at bounding box center [578, 133] width 12 height 12
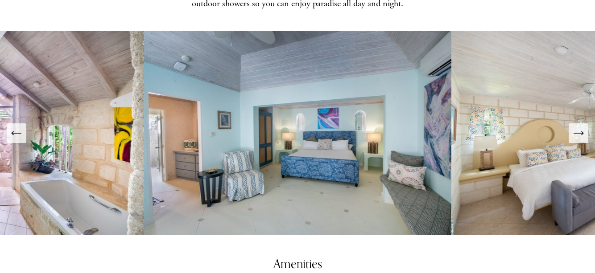
click at [579, 127] on icon "Next Slide" at bounding box center [578, 133] width 12 height 12
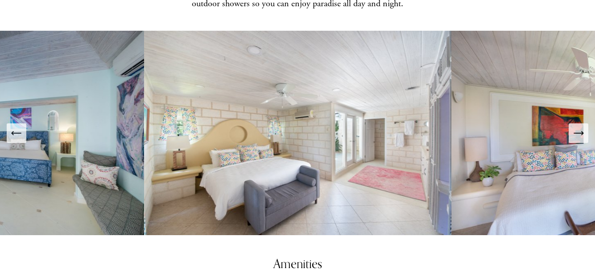
click at [579, 127] on icon "Next Slide" at bounding box center [578, 133] width 12 height 12
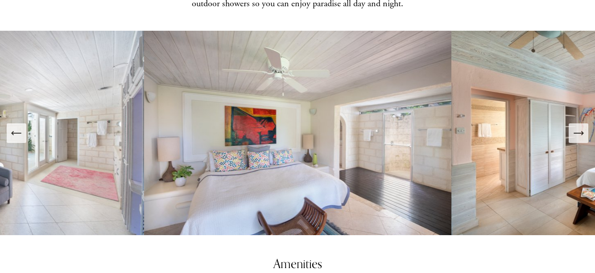
click at [579, 127] on icon "Next Slide" at bounding box center [578, 133] width 12 height 12
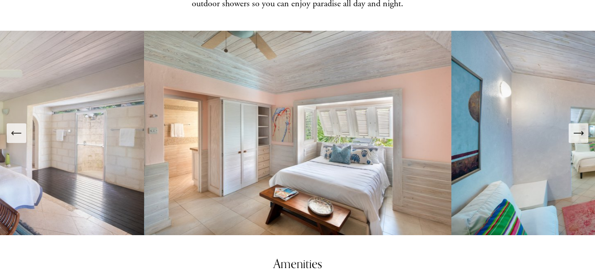
click at [579, 127] on icon "Next Slide" at bounding box center [578, 133] width 12 height 12
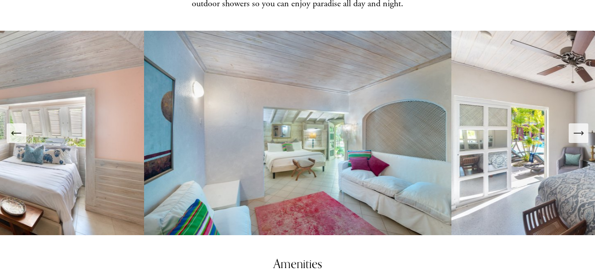
click at [579, 127] on icon "Next Slide" at bounding box center [578, 133] width 12 height 12
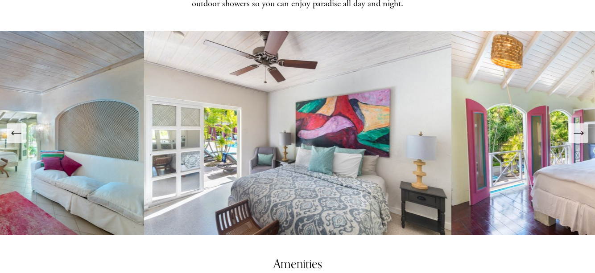
click at [579, 127] on icon "Next Slide" at bounding box center [578, 133] width 12 height 12
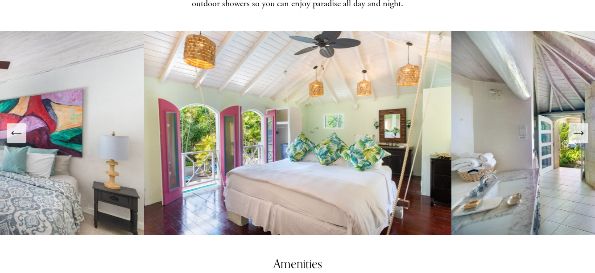
click at [579, 127] on icon "Next Slide" at bounding box center [578, 133] width 12 height 12
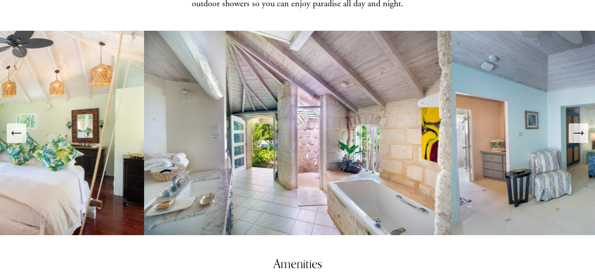
click at [579, 127] on icon "Next Slide" at bounding box center [578, 133] width 12 height 12
